Goal: Information Seeking & Learning: Learn about a topic

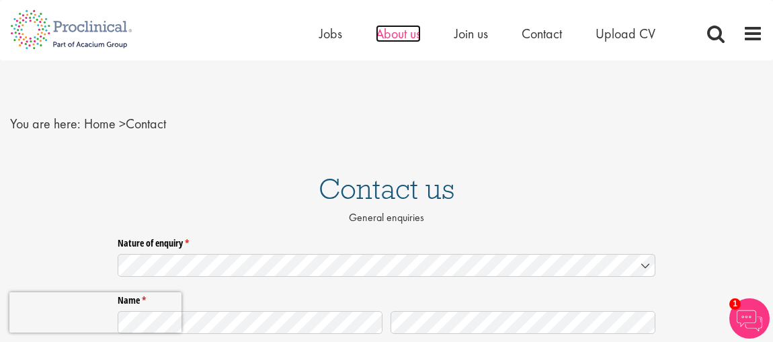
click at [394, 34] on span "About us" at bounding box center [398, 33] width 45 height 17
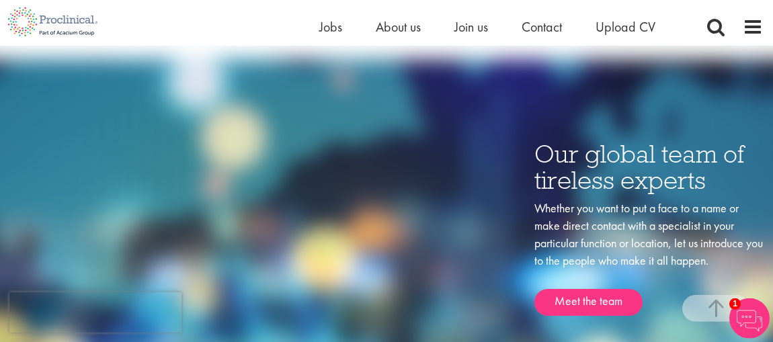
scroll to position [1819, 0]
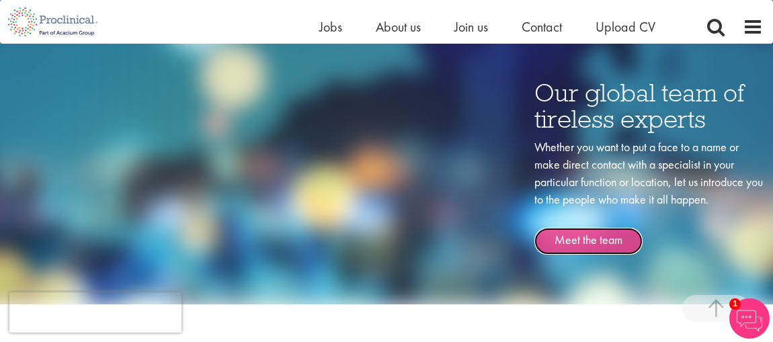
click at [590, 228] on link "Meet the team" at bounding box center [589, 241] width 108 height 27
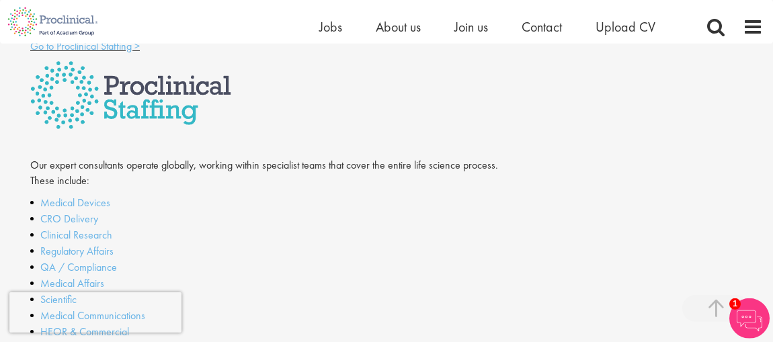
scroll to position [451, 0]
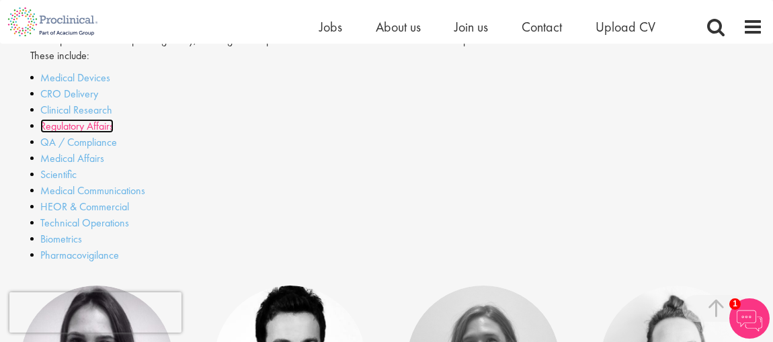
click at [100, 129] on link "Regulatory Affairs" at bounding box center [76, 126] width 73 height 14
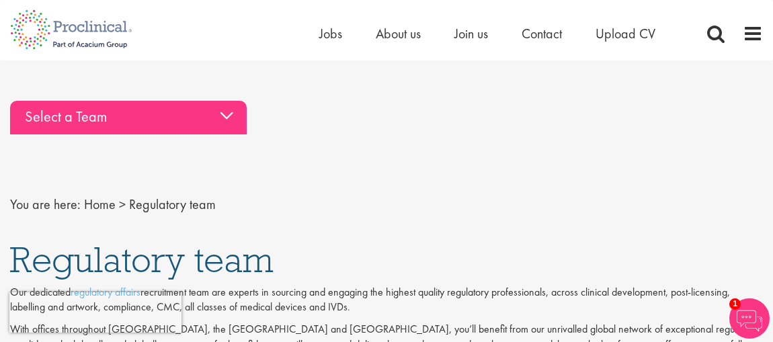
click at [232, 122] on div "Select a Team" at bounding box center [128, 118] width 237 height 34
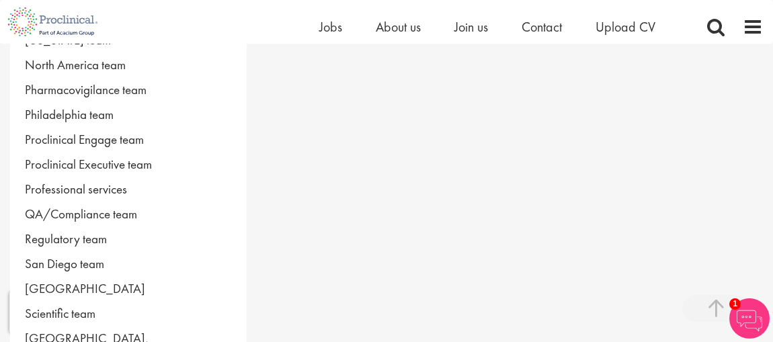
scroll to position [839, 0]
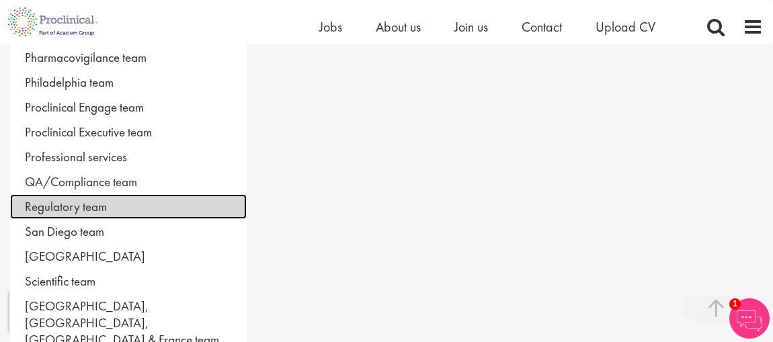
click at [44, 202] on link "Regulatory team" at bounding box center [128, 206] width 237 height 25
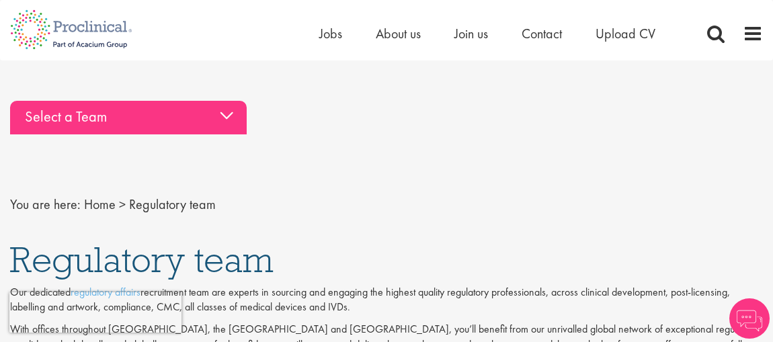
click at [219, 118] on div "Select a Team" at bounding box center [128, 118] width 237 height 34
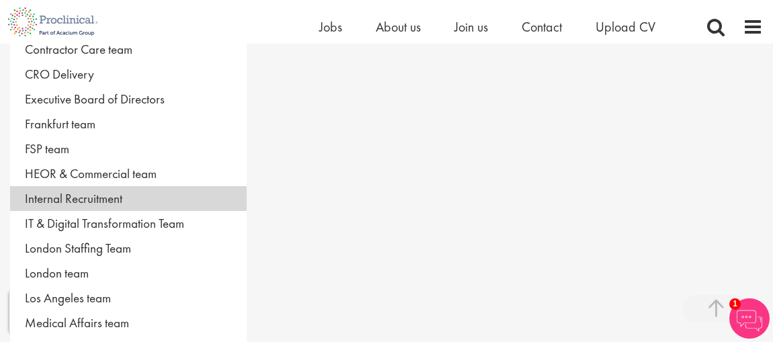
scroll to position [280, 0]
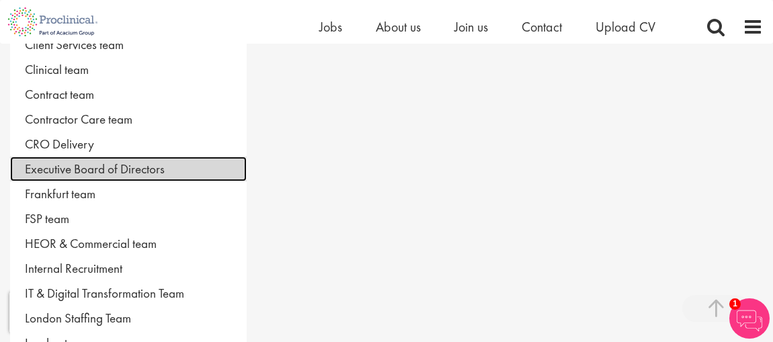
click at [126, 165] on link "Executive Board of Directors" at bounding box center [128, 169] width 237 height 25
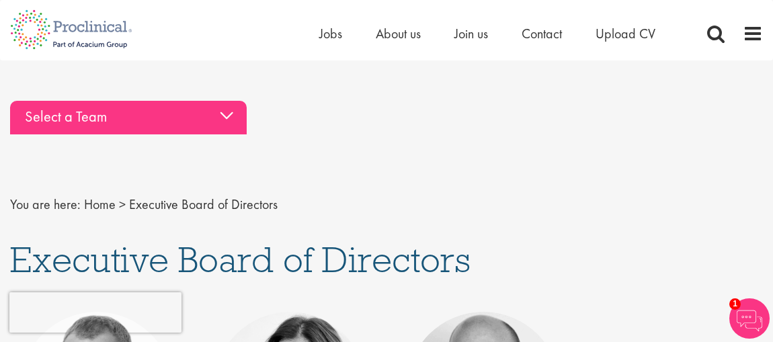
click at [214, 112] on div "Select a Team" at bounding box center [128, 118] width 237 height 34
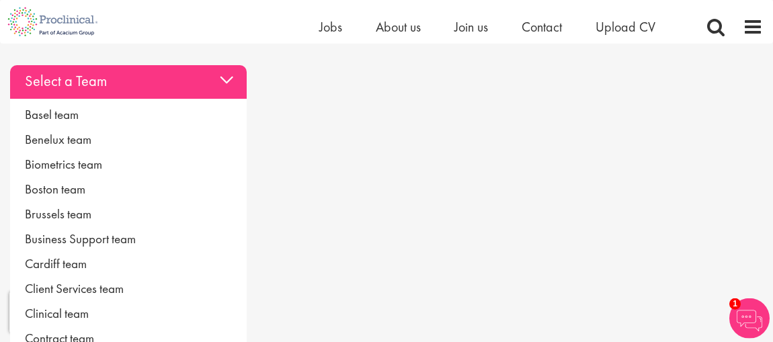
scroll to position [140, 0]
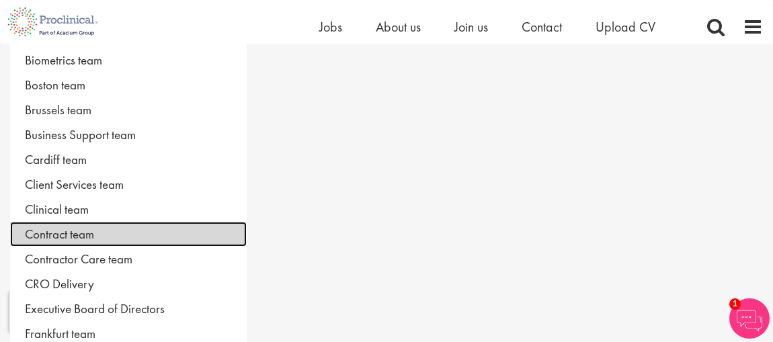
click at [83, 232] on link "Contract team" at bounding box center [128, 234] width 237 height 25
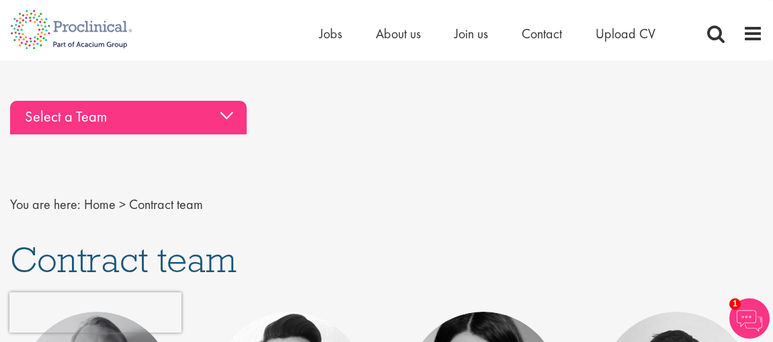
click at [232, 119] on div "Select a Team" at bounding box center [128, 118] width 237 height 34
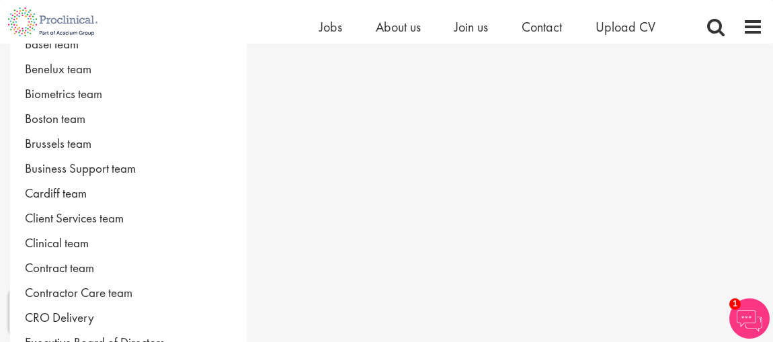
scroll to position [140, 0]
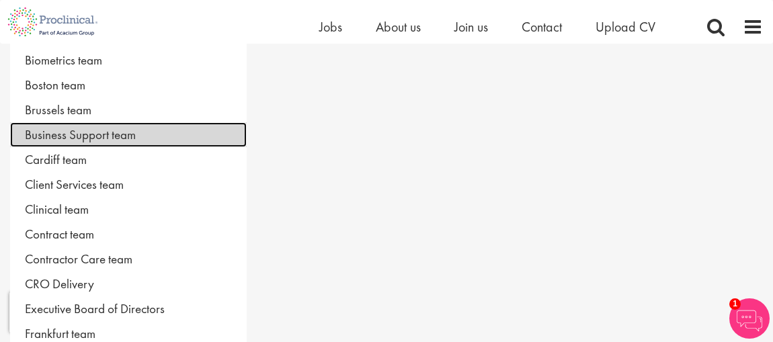
click at [114, 140] on link "Business Support team" at bounding box center [128, 134] width 237 height 25
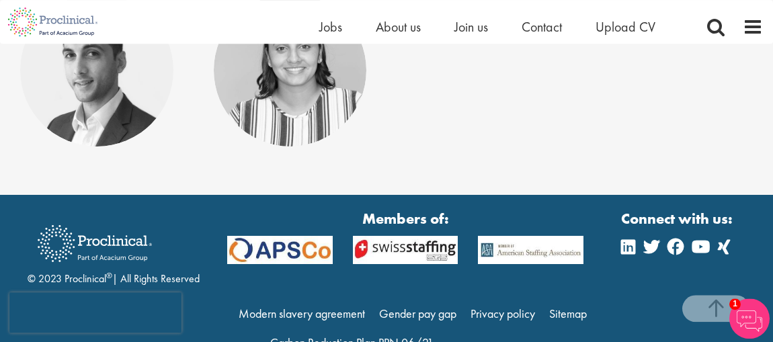
scroll to position [1889, 0]
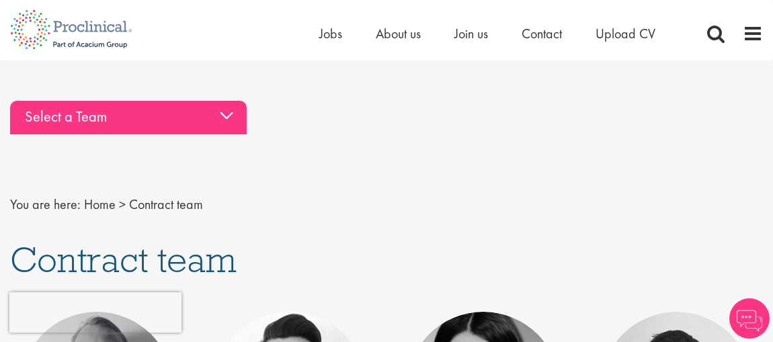
click at [237, 118] on div "Select a Team" at bounding box center [128, 118] width 237 height 34
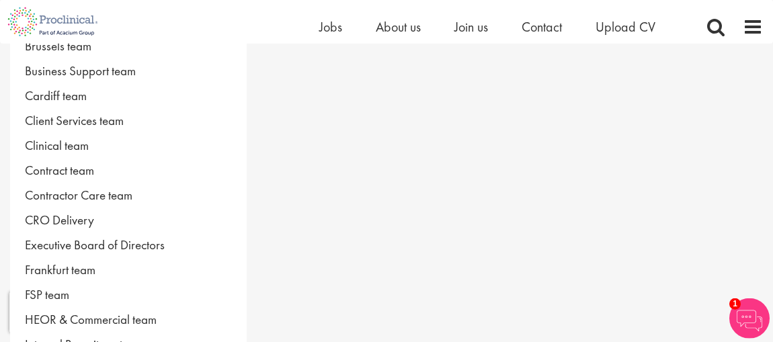
scroll to position [280, 0]
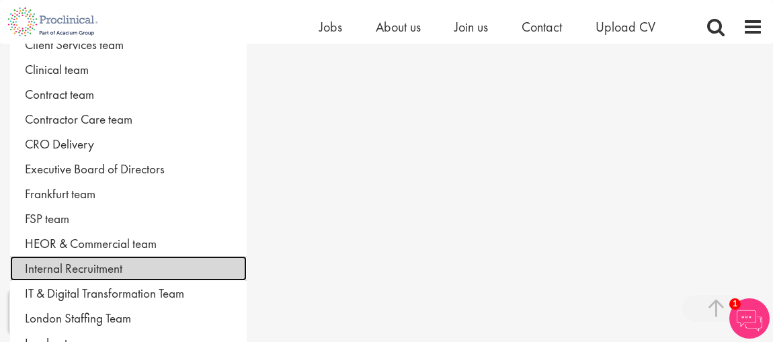
click at [88, 261] on link "Internal Recruitment" at bounding box center [128, 268] width 237 height 25
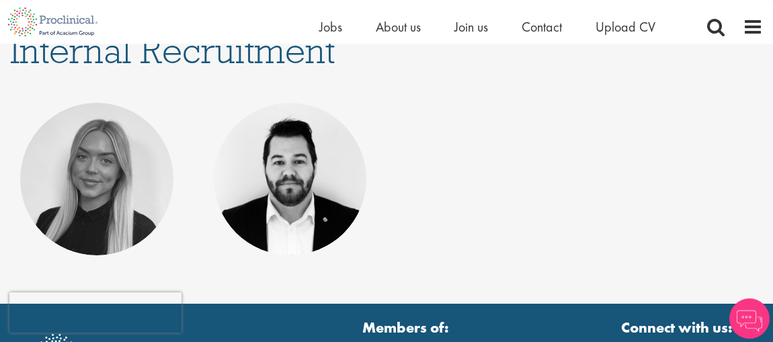
scroll to position [210, 0]
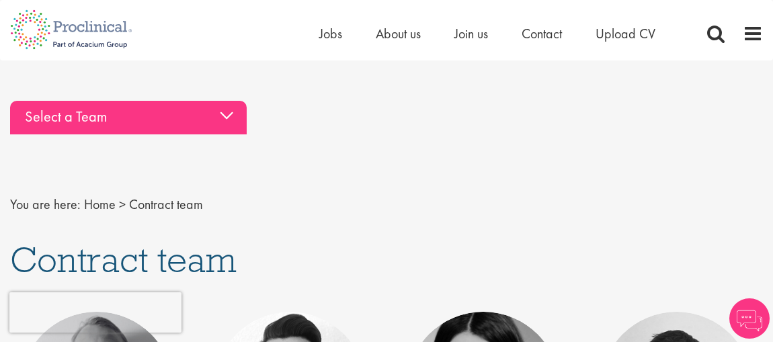
click at [229, 115] on div "Select a Team" at bounding box center [128, 118] width 237 height 34
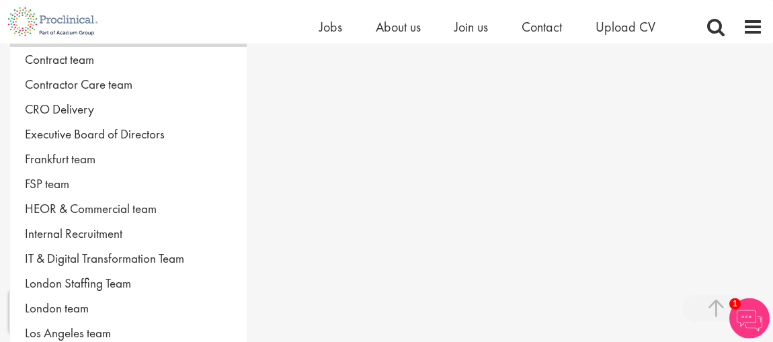
scroll to position [350, 0]
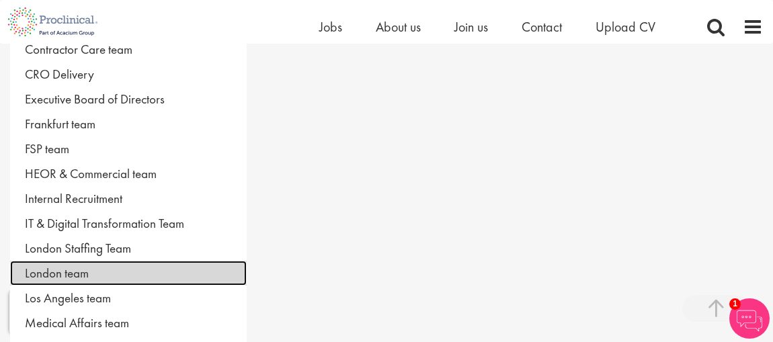
click at [83, 270] on link "London team" at bounding box center [128, 273] width 237 height 25
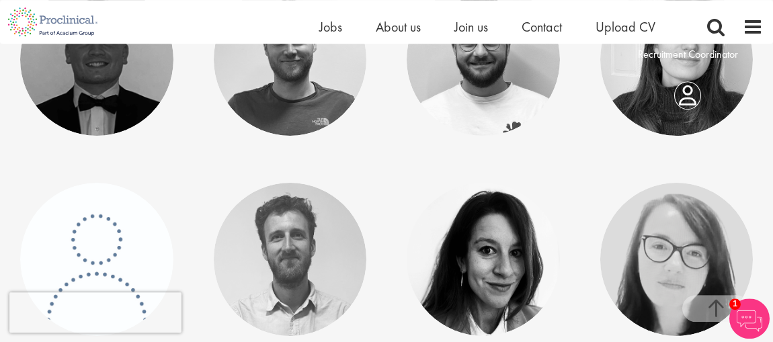
scroll to position [1679, 0]
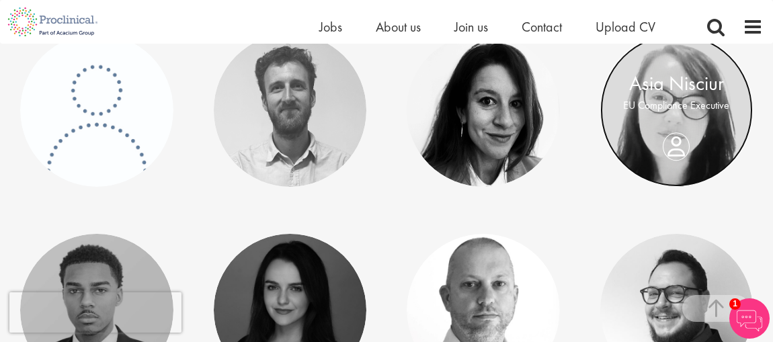
click at [657, 122] on link at bounding box center [677, 110] width 153 height 153
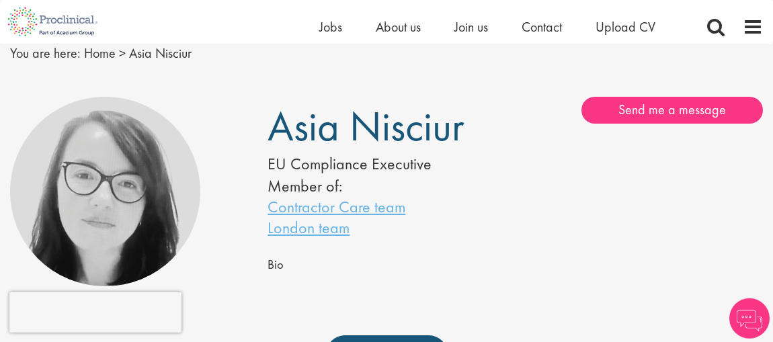
scroll to position [140, 0]
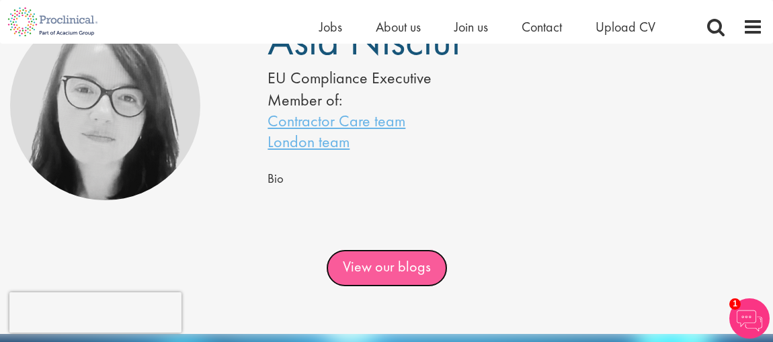
click at [428, 267] on link "View our blogs" at bounding box center [387, 269] width 122 height 38
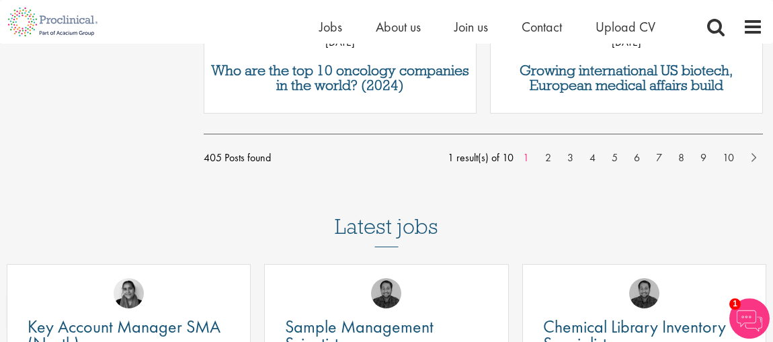
scroll to position [1819, 0]
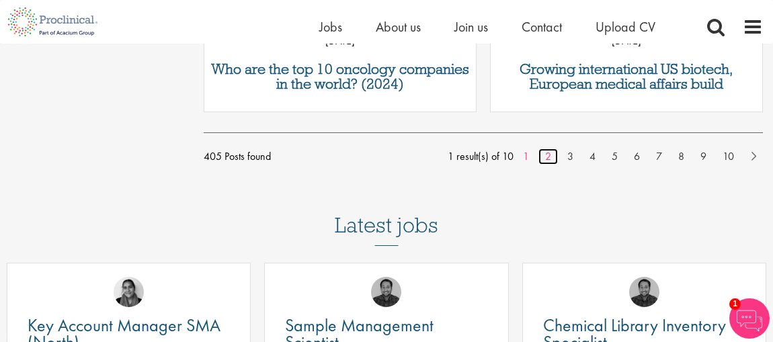
click at [548, 158] on link "2" at bounding box center [549, 157] width 20 height 16
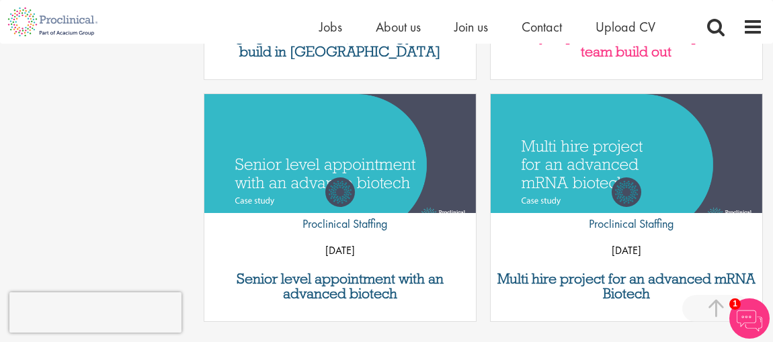
scroll to position [1819, 0]
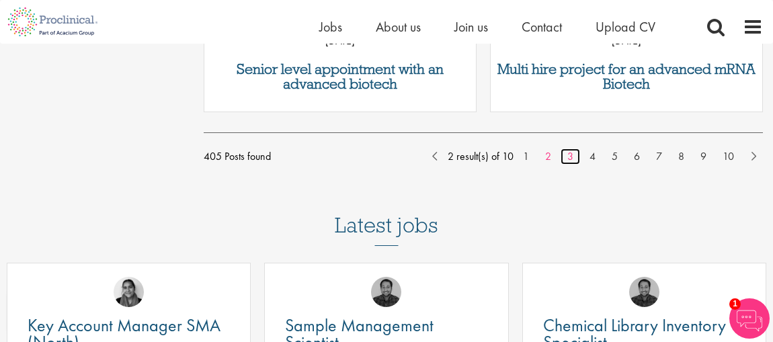
click at [567, 157] on link "3" at bounding box center [571, 157] width 20 height 16
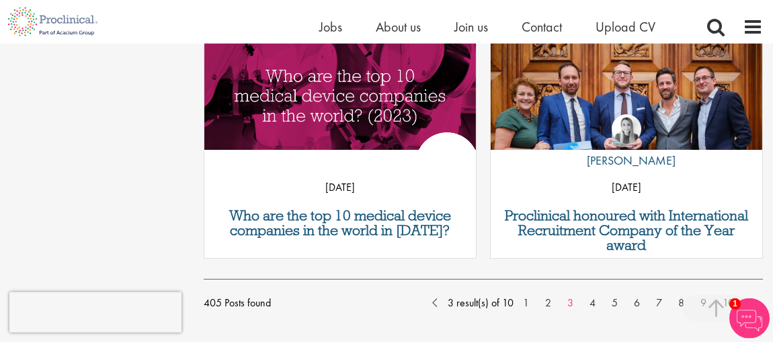
scroll to position [1679, 0]
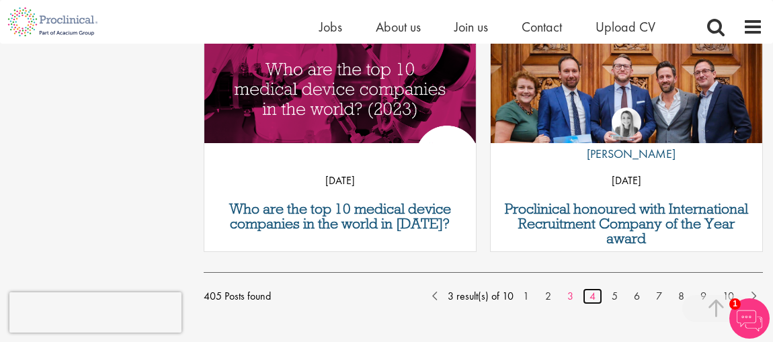
click at [595, 297] on link "4" at bounding box center [593, 297] width 20 height 16
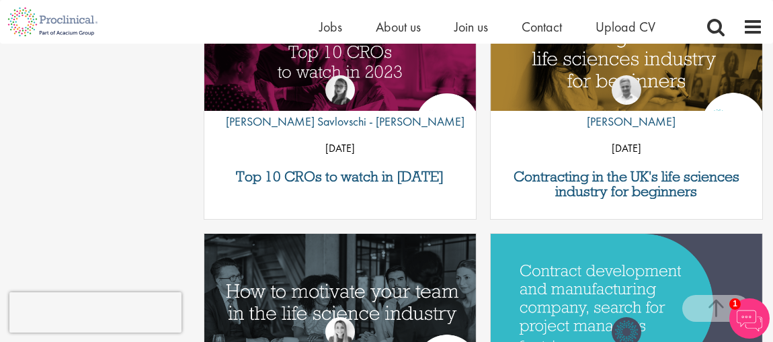
scroll to position [1679, 0]
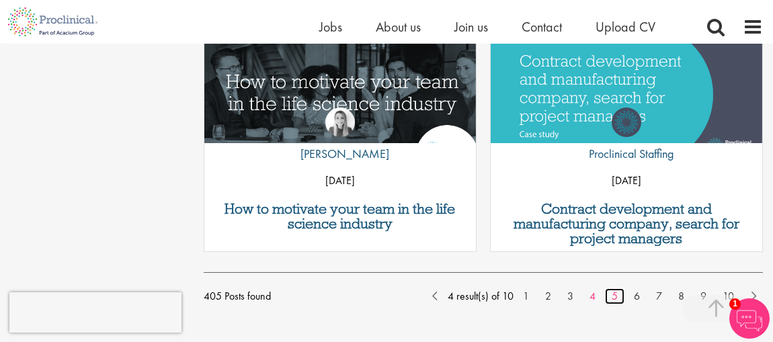
click at [613, 294] on link "5" at bounding box center [615, 297] width 20 height 16
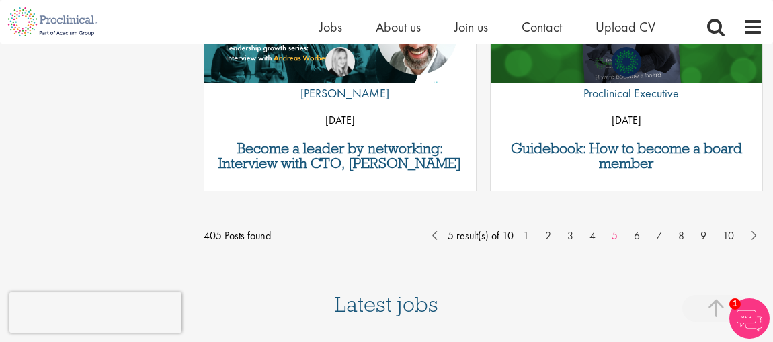
scroll to position [1819, 0]
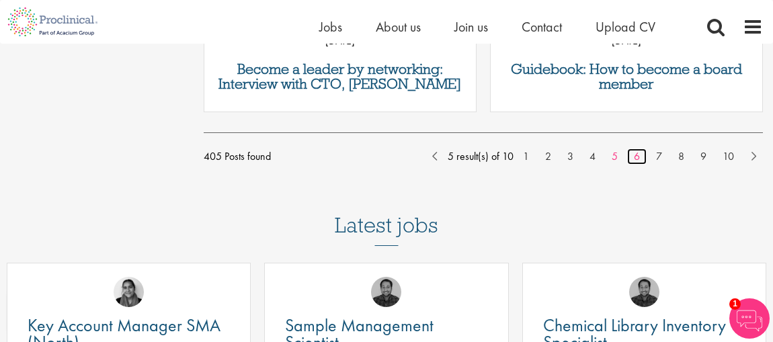
click at [633, 153] on link "6" at bounding box center [638, 157] width 20 height 16
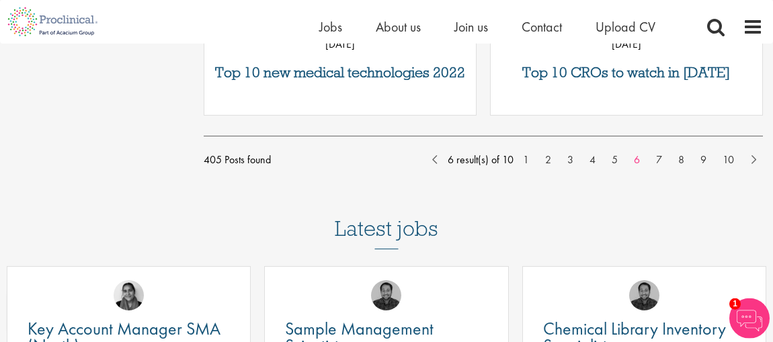
scroll to position [1819, 0]
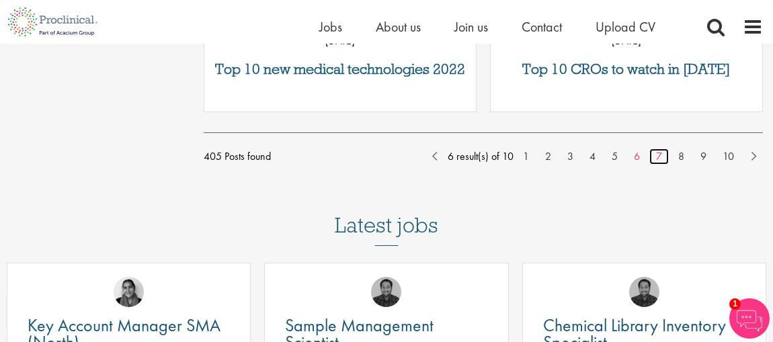
click at [658, 152] on link "7" at bounding box center [660, 157] width 20 height 16
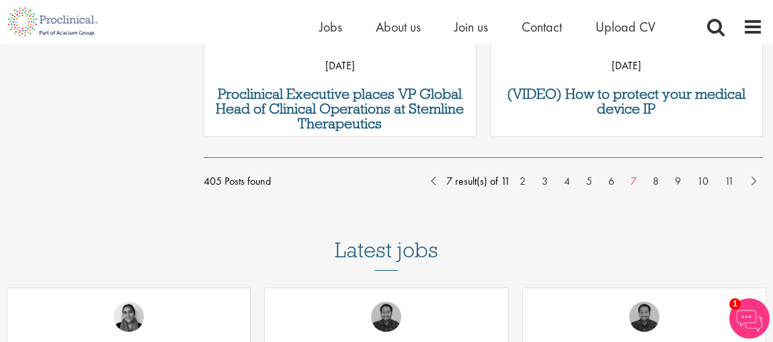
scroll to position [1819, 0]
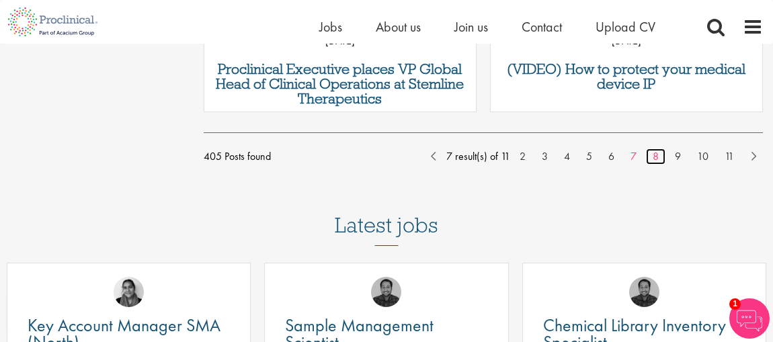
click at [653, 157] on link "8" at bounding box center [656, 157] width 20 height 16
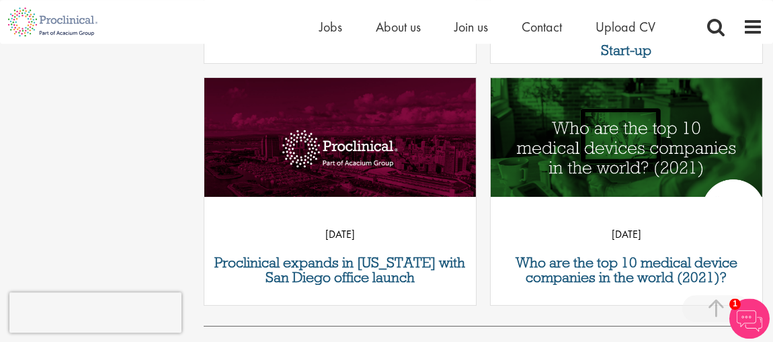
scroll to position [1749, 0]
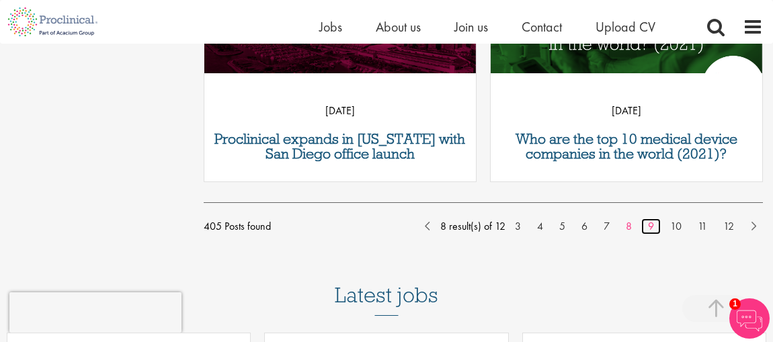
click at [650, 226] on link "9" at bounding box center [652, 227] width 20 height 16
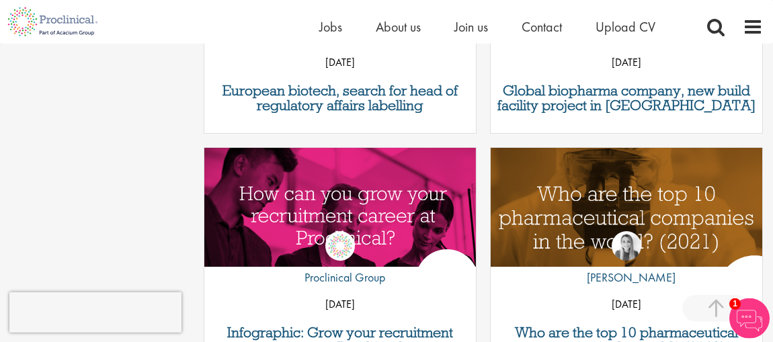
scroll to position [1399, 0]
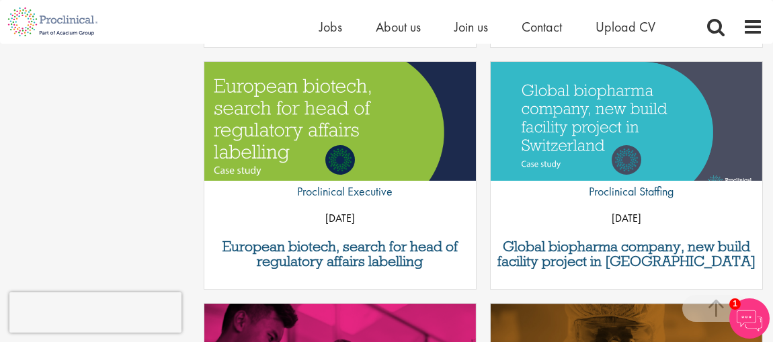
click at [353, 127] on img "Link to a post" at bounding box center [340, 132] width 326 height 169
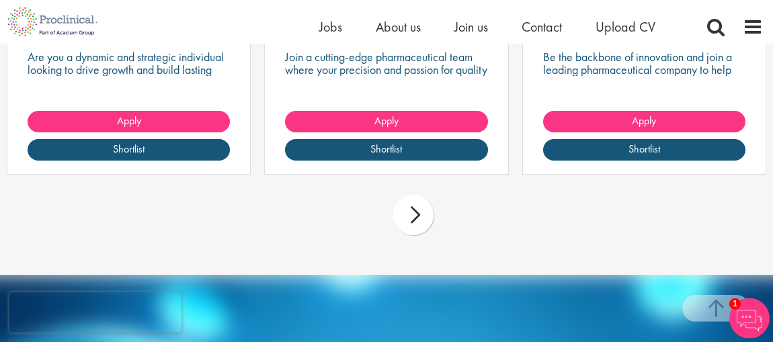
scroll to position [1819, 0]
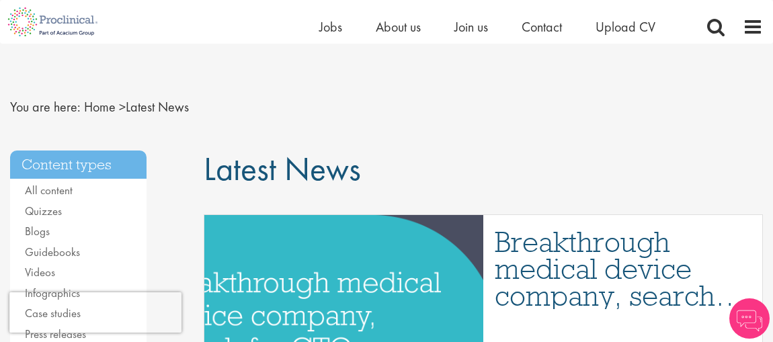
scroll to position [1749, 0]
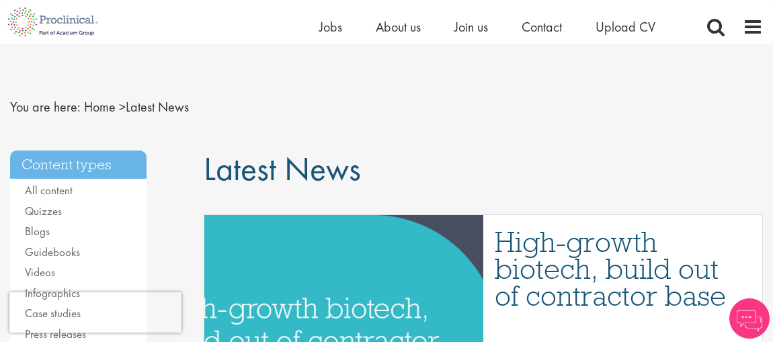
scroll to position [1679, 0]
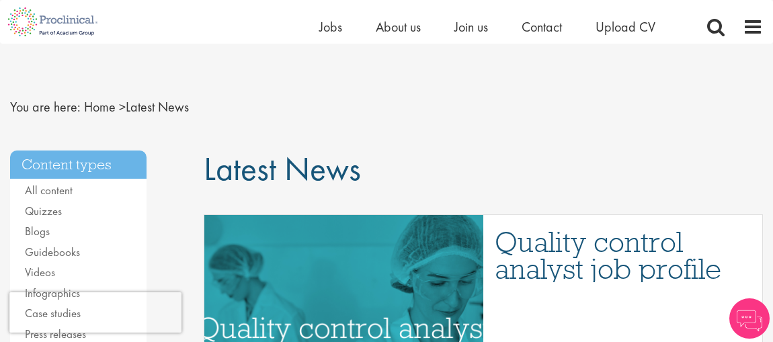
scroll to position [1819, 0]
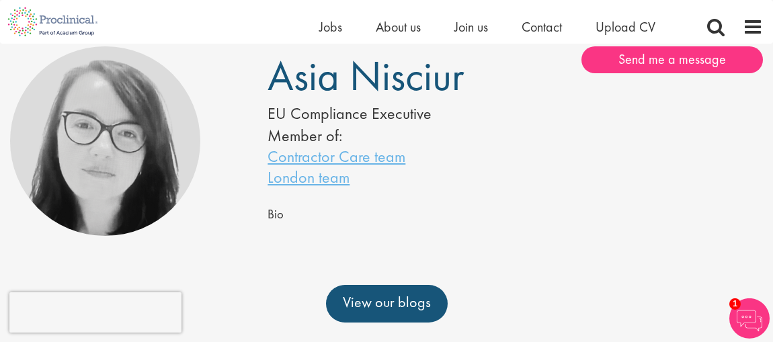
scroll to position [70, 0]
